Goal: Transaction & Acquisition: Subscribe to service/newsletter

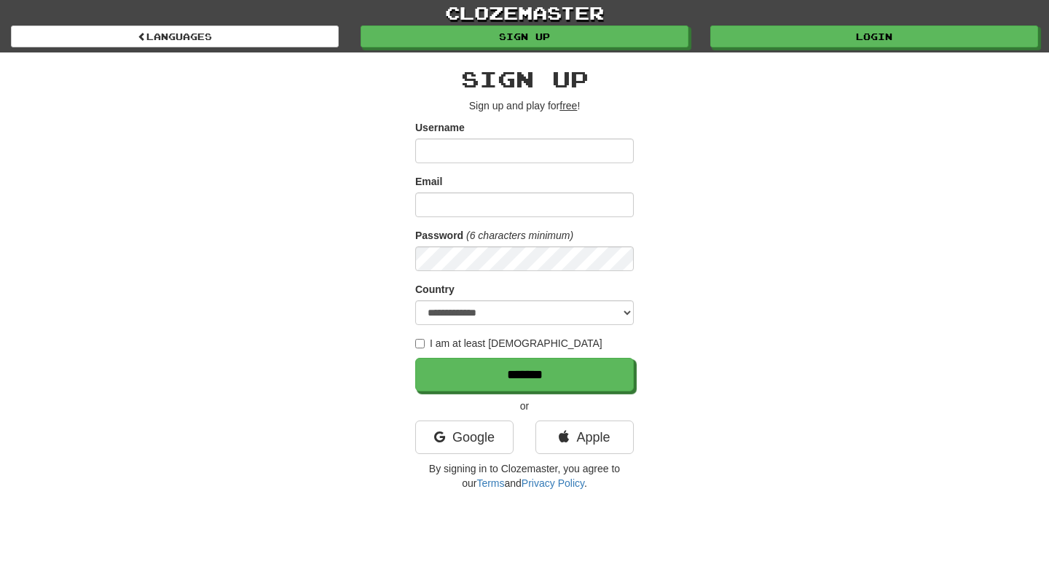
click at [528, 146] on input "Username" at bounding box center [524, 150] width 219 height 25
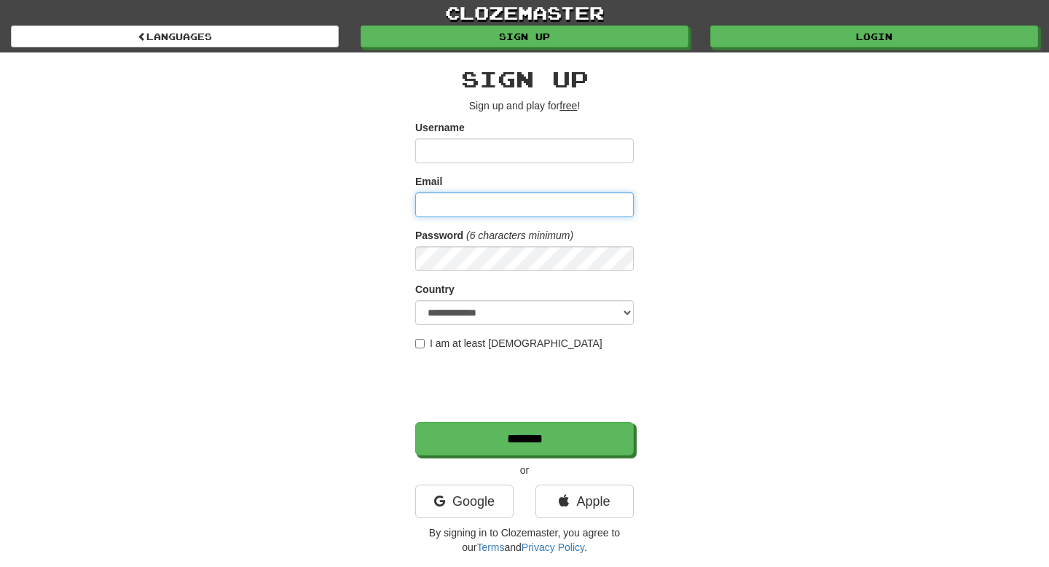
click at [439, 212] on input "Email" at bounding box center [524, 204] width 219 height 25
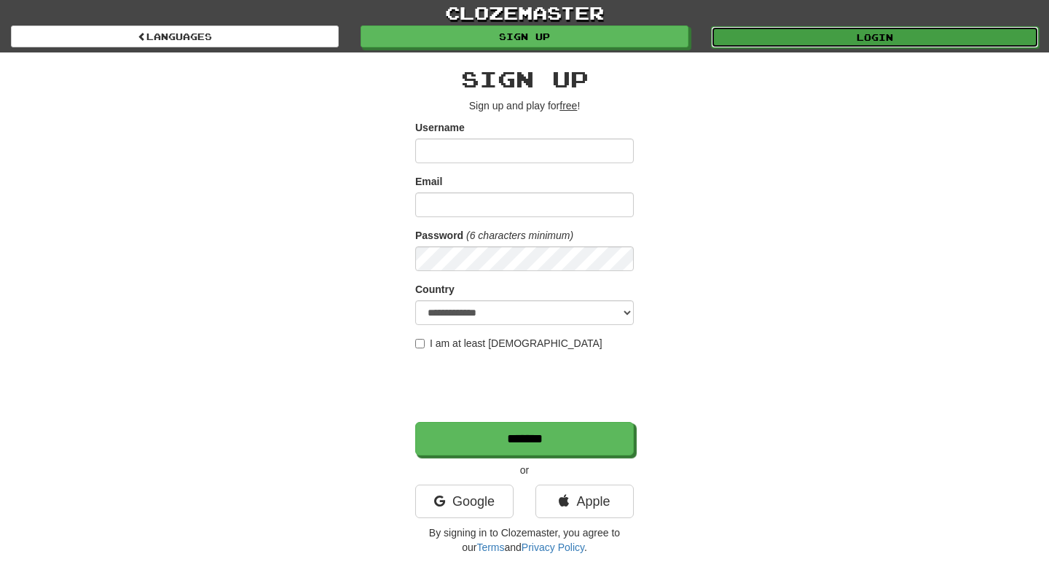
click at [823, 44] on link "Login" at bounding box center [875, 37] width 328 height 22
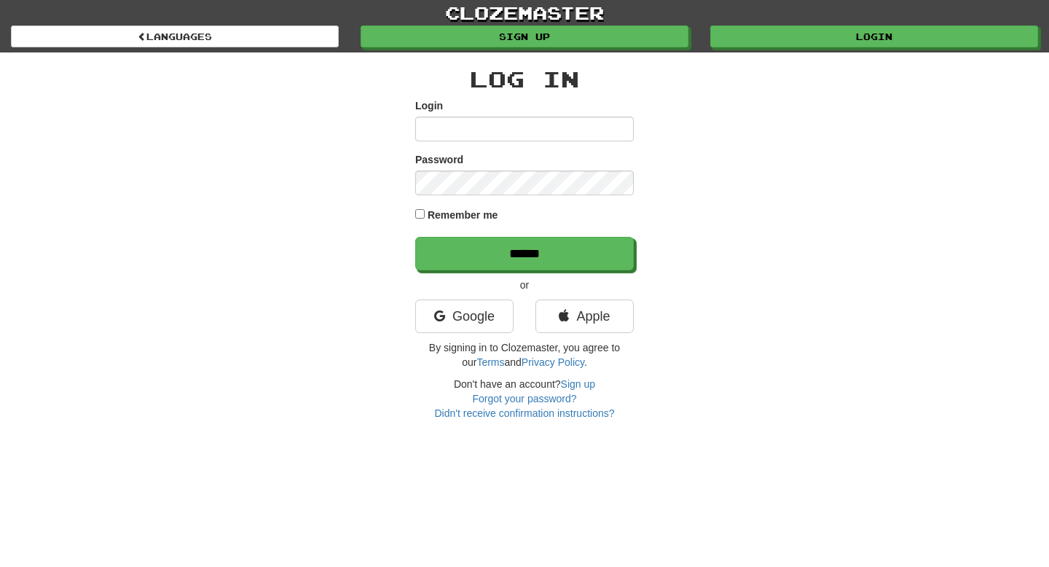
click at [460, 135] on input "Login" at bounding box center [524, 129] width 219 height 25
type input "**********"
click at [584, 327] on link "Apple" at bounding box center [585, 316] width 98 height 34
click at [485, 328] on link "Google" at bounding box center [464, 316] width 98 height 34
